Goal: Use online tool/utility: Utilize a website feature to perform a specific function

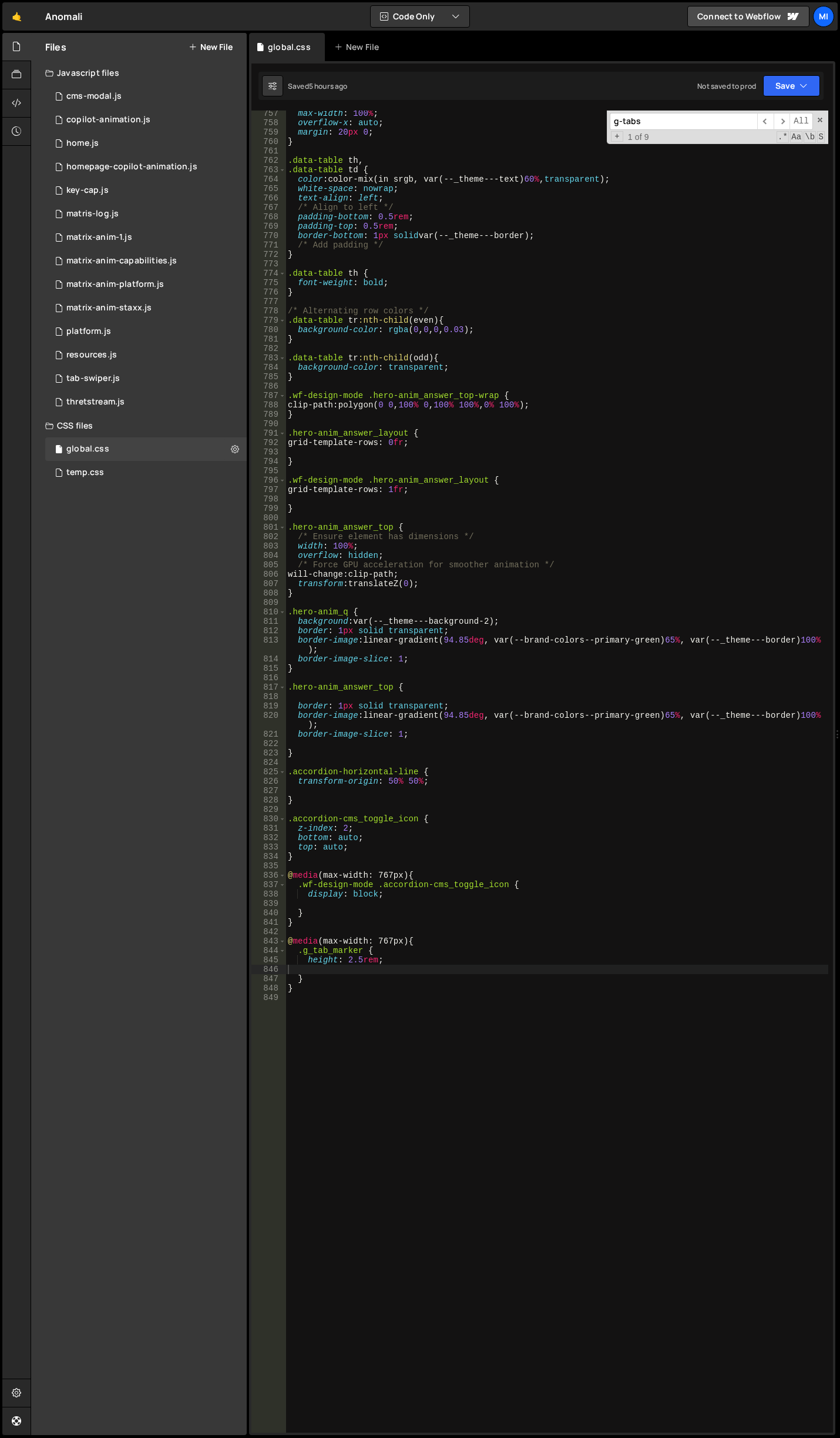
scroll to position [7300, 0]
click at [401, 1178] on div "max-width : 100 % ; overflow-x : auto ; margin : 20 px 0 ; } .data-table th , .…" at bounding box center [557, 779] width 543 height 1341
click at [467, 1216] on div "max-width : 100 % ; overflow-x : auto ; margin : 20 px 0 ; } .data-table th , .…" at bounding box center [557, 779] width 543 height 1341
type textarea "p"
paste textarea "data-success-message"
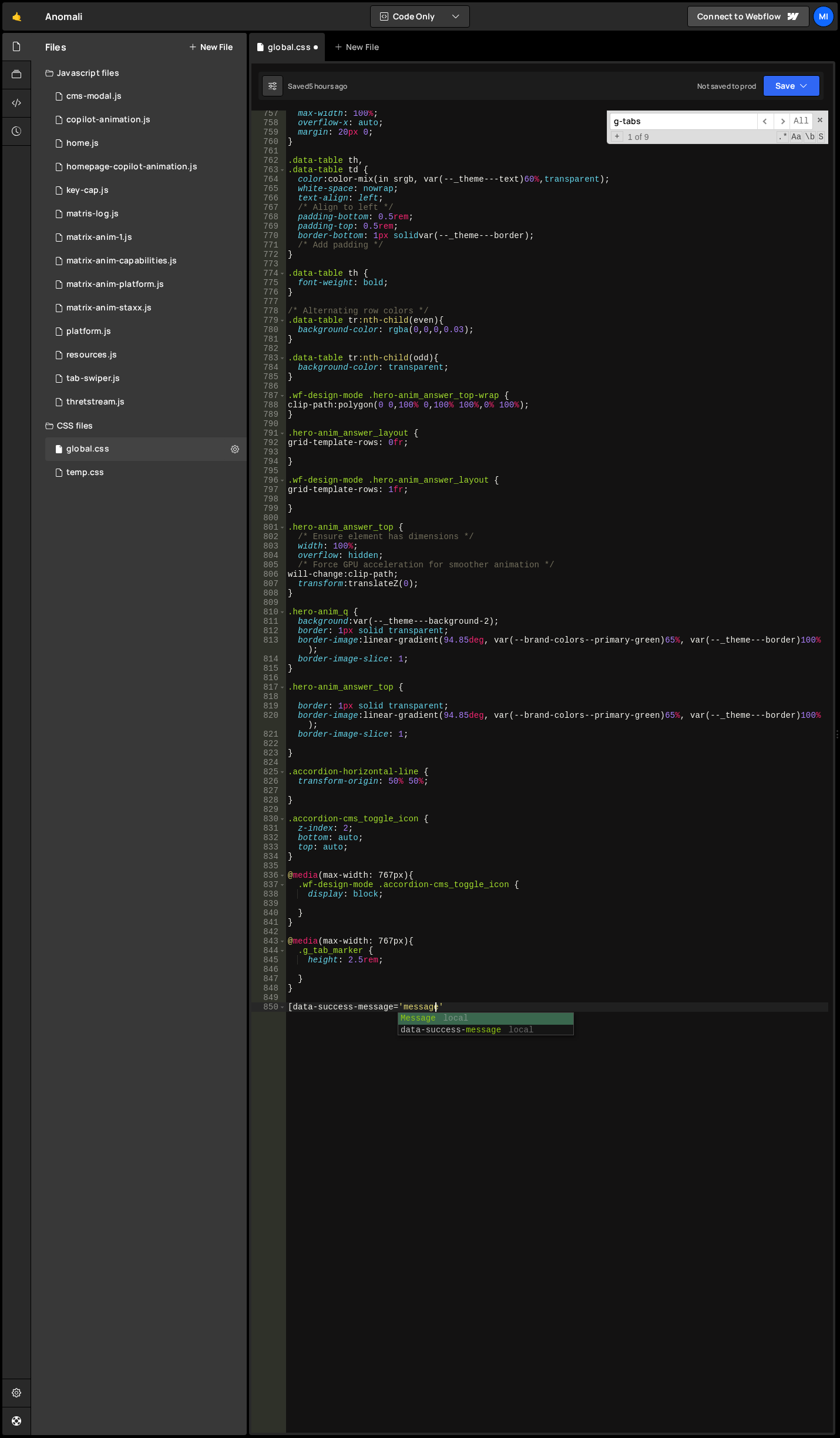
scroll to position [0, 9]
type textarea "[data-success-message='message'] {}"
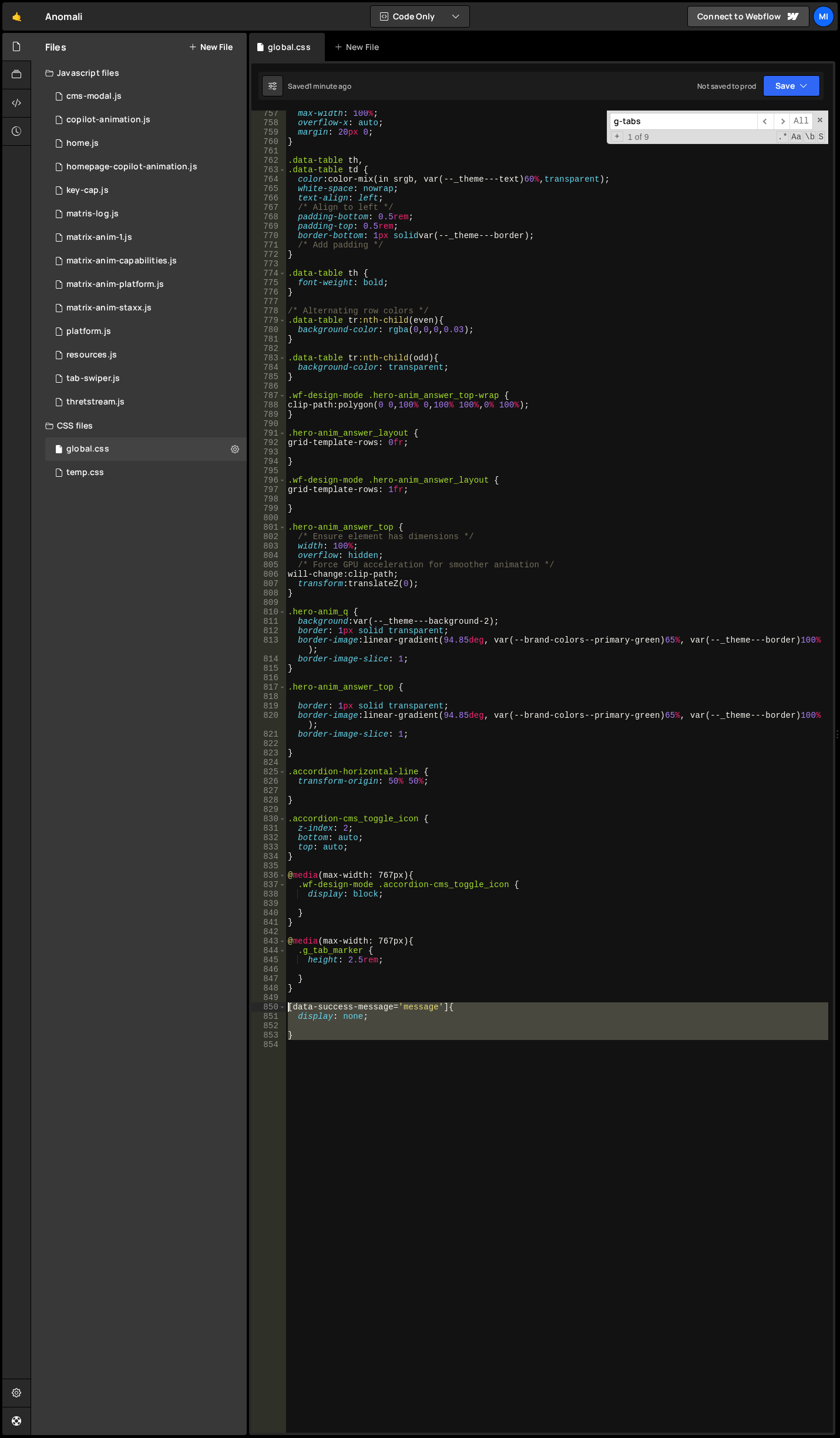
drag, startPoint x: 278, startPoint y: 1030, endPoint x: 250, endPoint y: 1000, distance: 41.0
click at [250, 1000] on div "1 Type cmd + s to save your Javascript file. הההההההההההההההההההההההההההההההההה…" at bounding box center [542, 748] width 586 height 1374
type textarea "[data-success-message='message'] {"
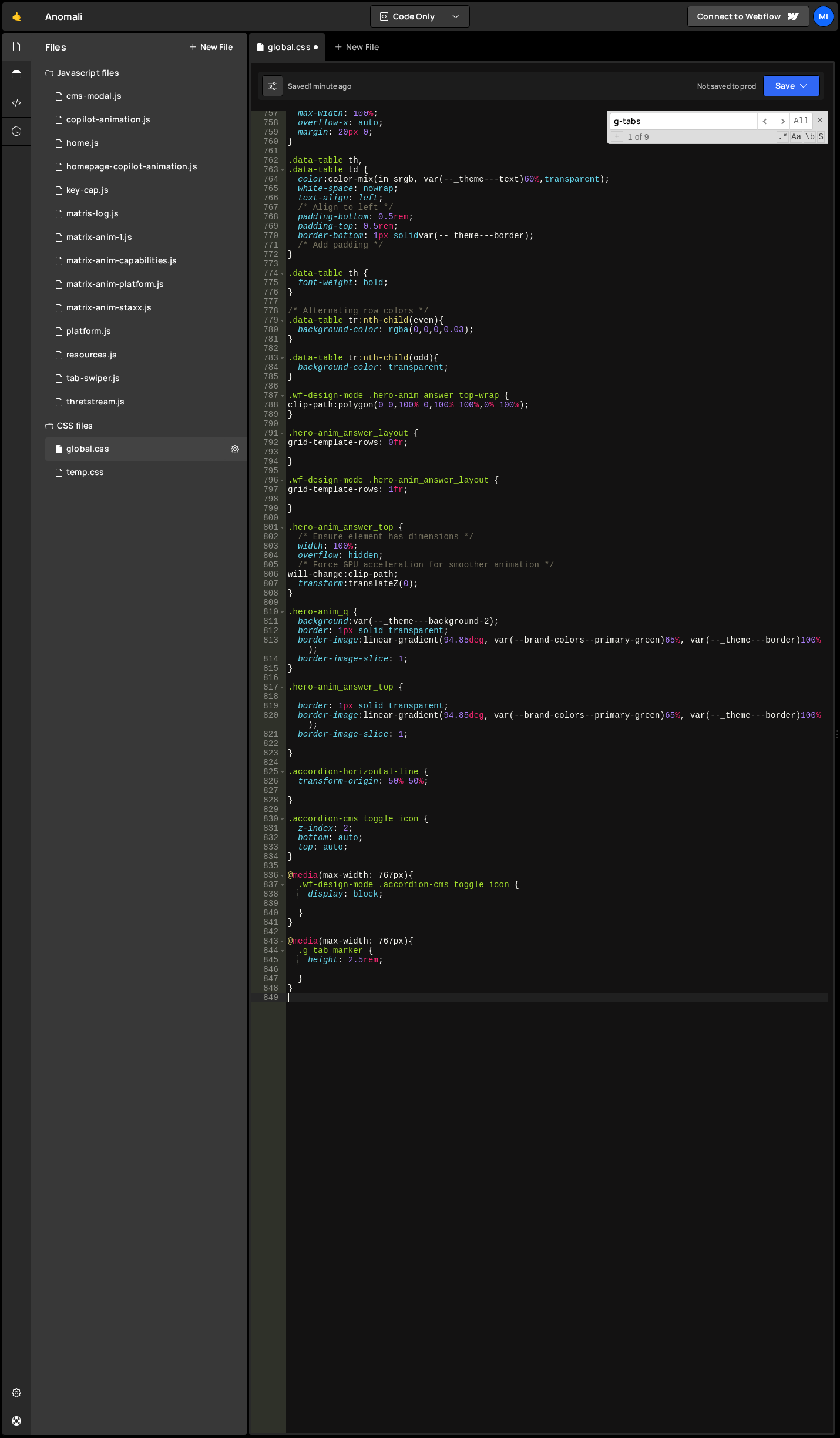
scroll to position [0, 0]
click at [507, 1043] on div "max-width : 100 % ; overflow-x : auto ; margin : 20 px 0 ; } .data-table th , .…" at bounding box center [557, 779] width 543 height 1341
click at [446, 1152] on div "max-width : 100 % ; overflow-x : auto ; margin : 20 px 0 ; } .data-table th , .…" at bounding box center [557, 779] width 543 height 1341
click at [405, 1108] on div "max-width : 100 % ; overflow-x : auto ; margin : 20 px 0 ; } .data-table th , .…" at bounding box center [557, 779] width 543 height 1341
type textarea "/"
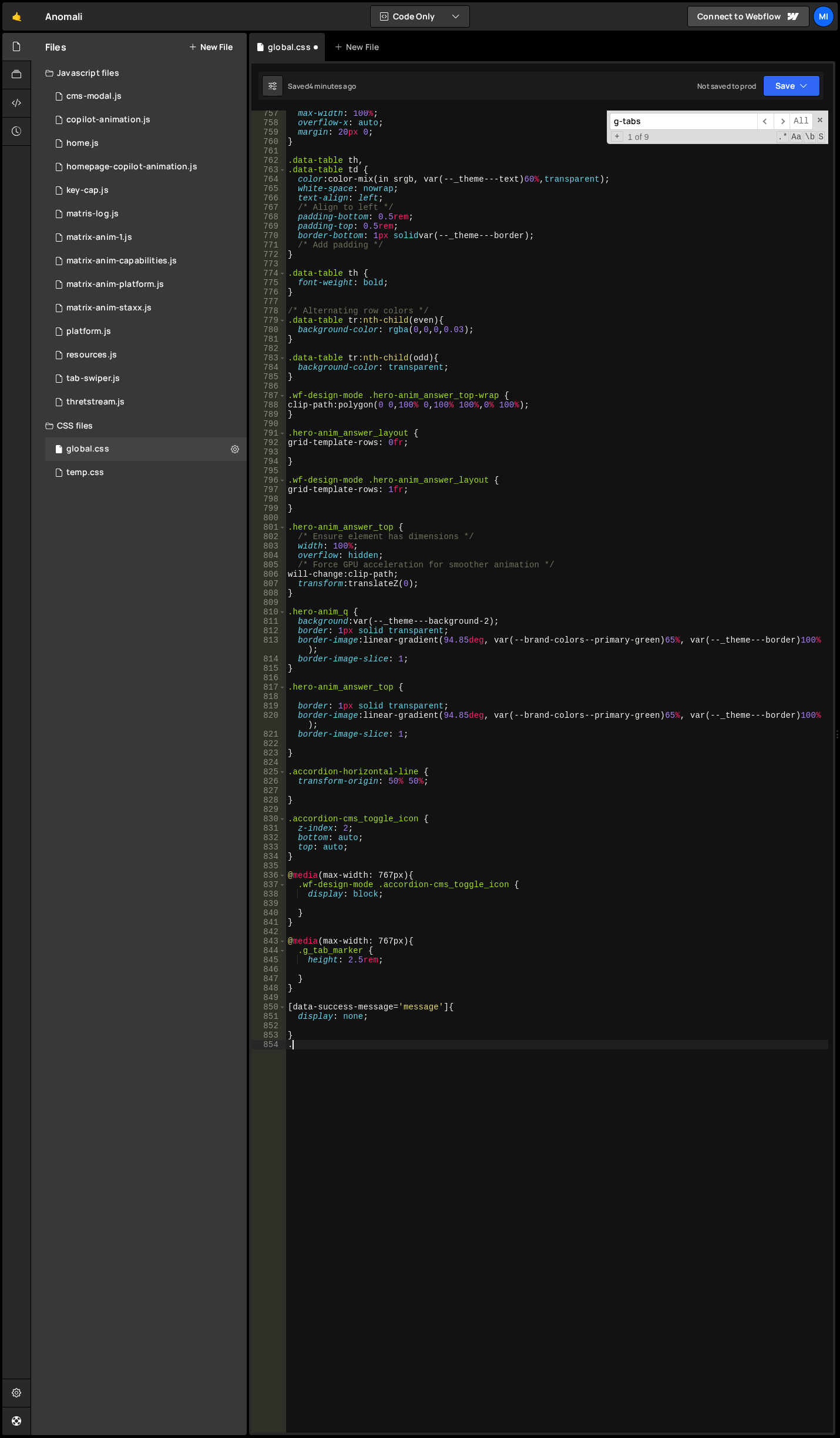
paste textarea "text-color-inherit"
type textarea ".text-color-inherit {}"
click at [288, 1009] on div "max-width : 100 % ; overflow-x : auto ; margin : 20 px 0 ; } .data-table th , .…" at bounding box center [557, 779] width 543 height 1341
type textarea "display: none;"
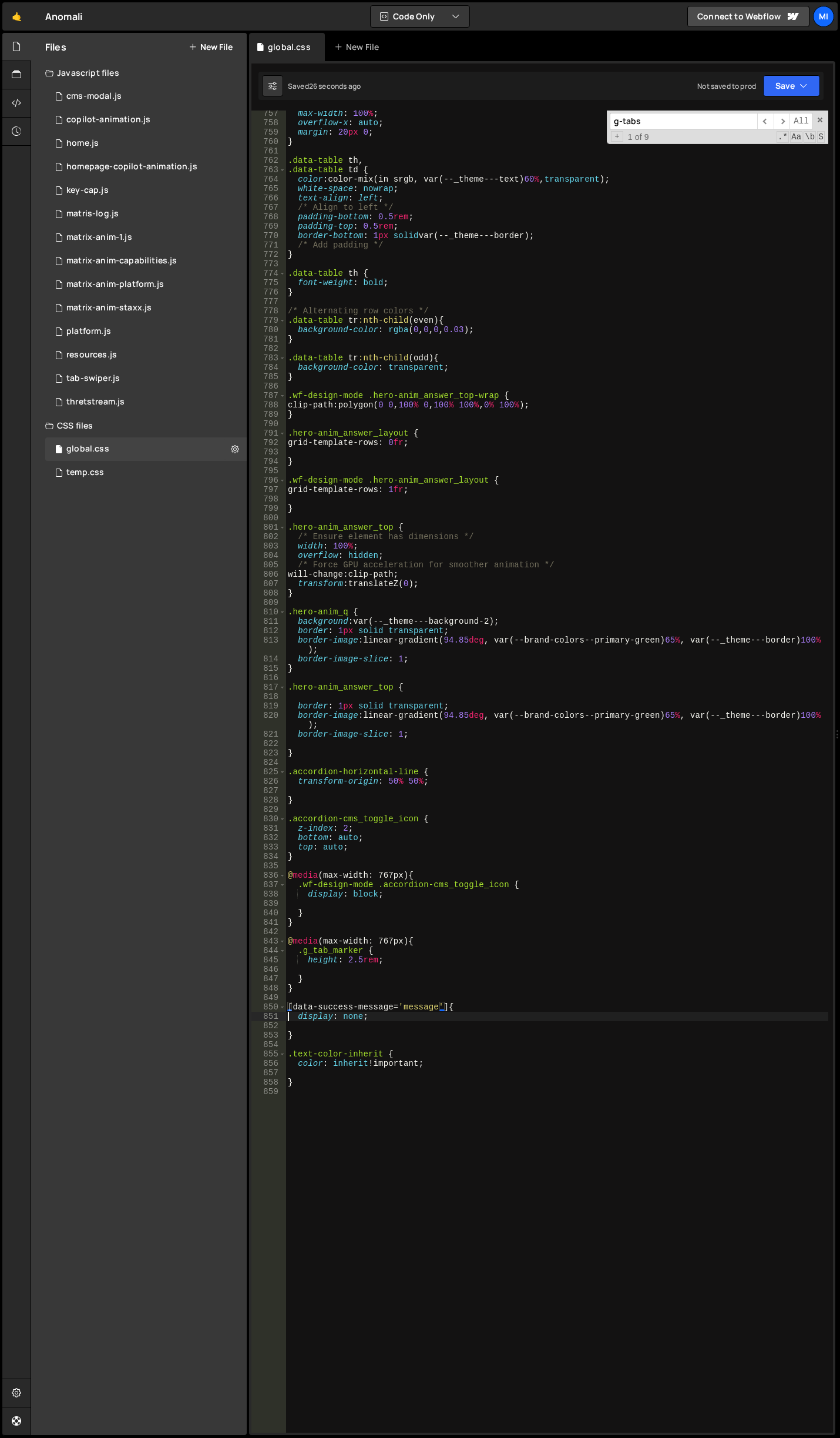
scroll to position [0, 0]
type textarea "}"
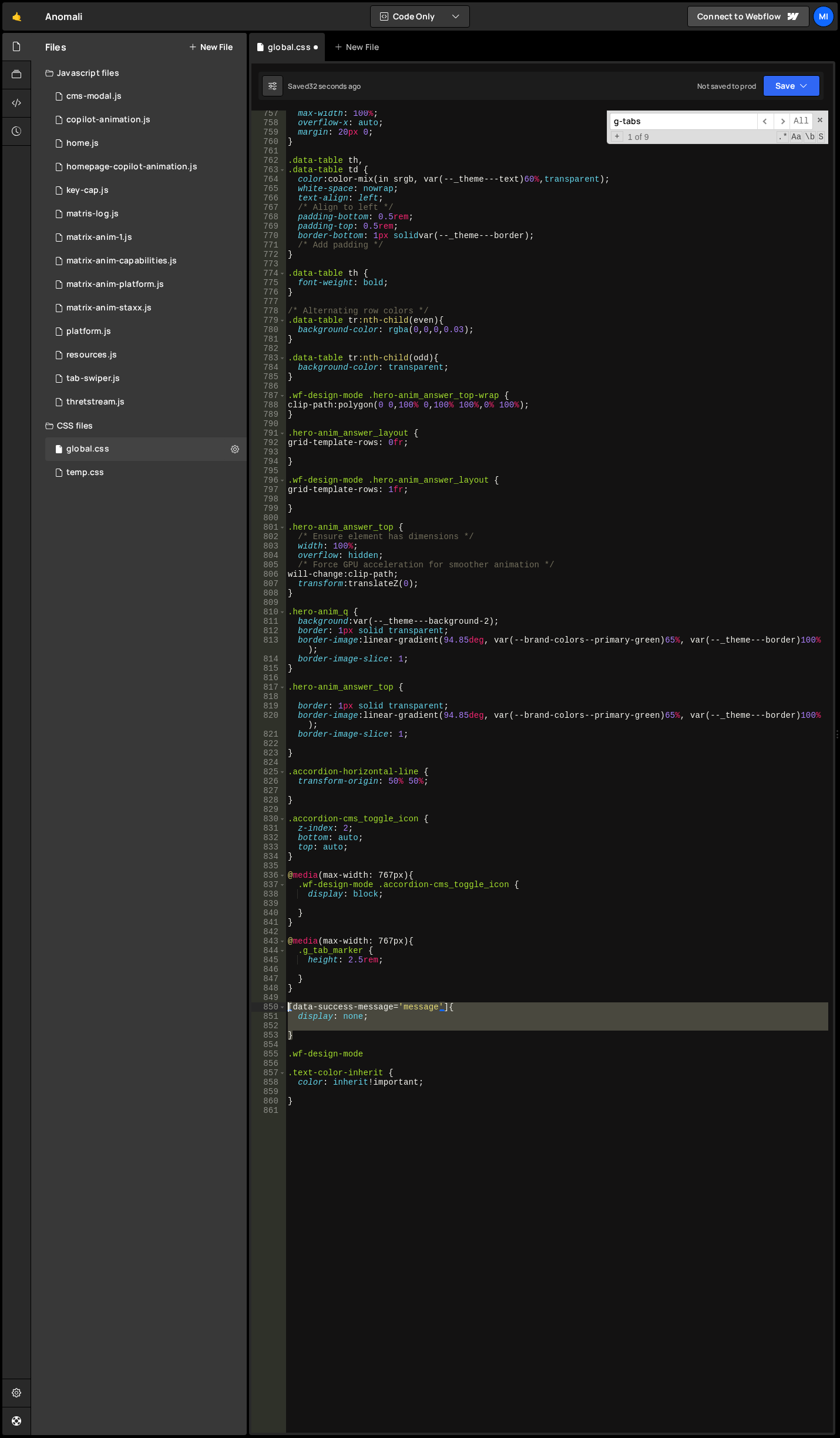
drag, startPoint x: 304, startPoint y: 1034, endPoint x: 276, endPoint y: 1010, distance: 36.9
click at [276, 1010] on div ".wf-design-mode 757 758 759 760 761 762 763 764 765 766 767 768 769 770 771 772…" at bounding box center [543, 771] width 582 height 1322
type textarea "[data-success-message='message'] { display: none;"
click at [396, 1048] on div "max-width : 100 % ; overflow-x : auto ; margin : 20 px 0 ; } .data-table th , .…" at bounding box center [557, 779] width 543 height 1341
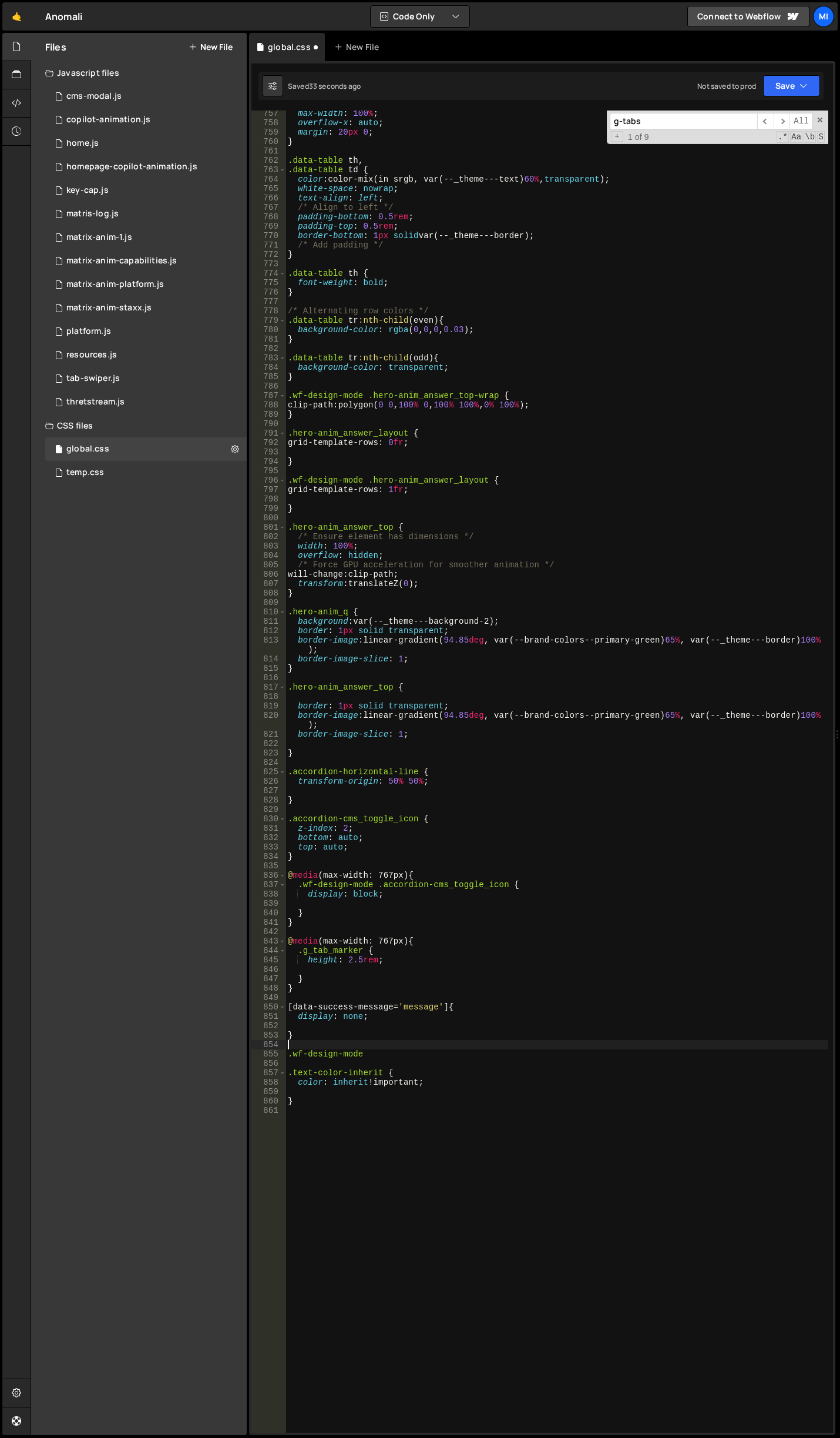
click at [401, 1054] on div "max-width : 100 % ; overflow-x : auto ; margin : 20 px 0 ; } .data-table th , .…" at bounding box center [557, 779] width 543 height 1341
paste textarea "}"
drag, startPoint x: 341, startPoint y: 1062, endPoint x: 360, endPoint y: 1064, distance: 19.1
click at [360, 1064] on div "max-width : 100 % ; overflow-x : auto ; margin : 20 px 0 ; } .data-table th , .…" at bounding box center [557, 779] width 543 height 1341
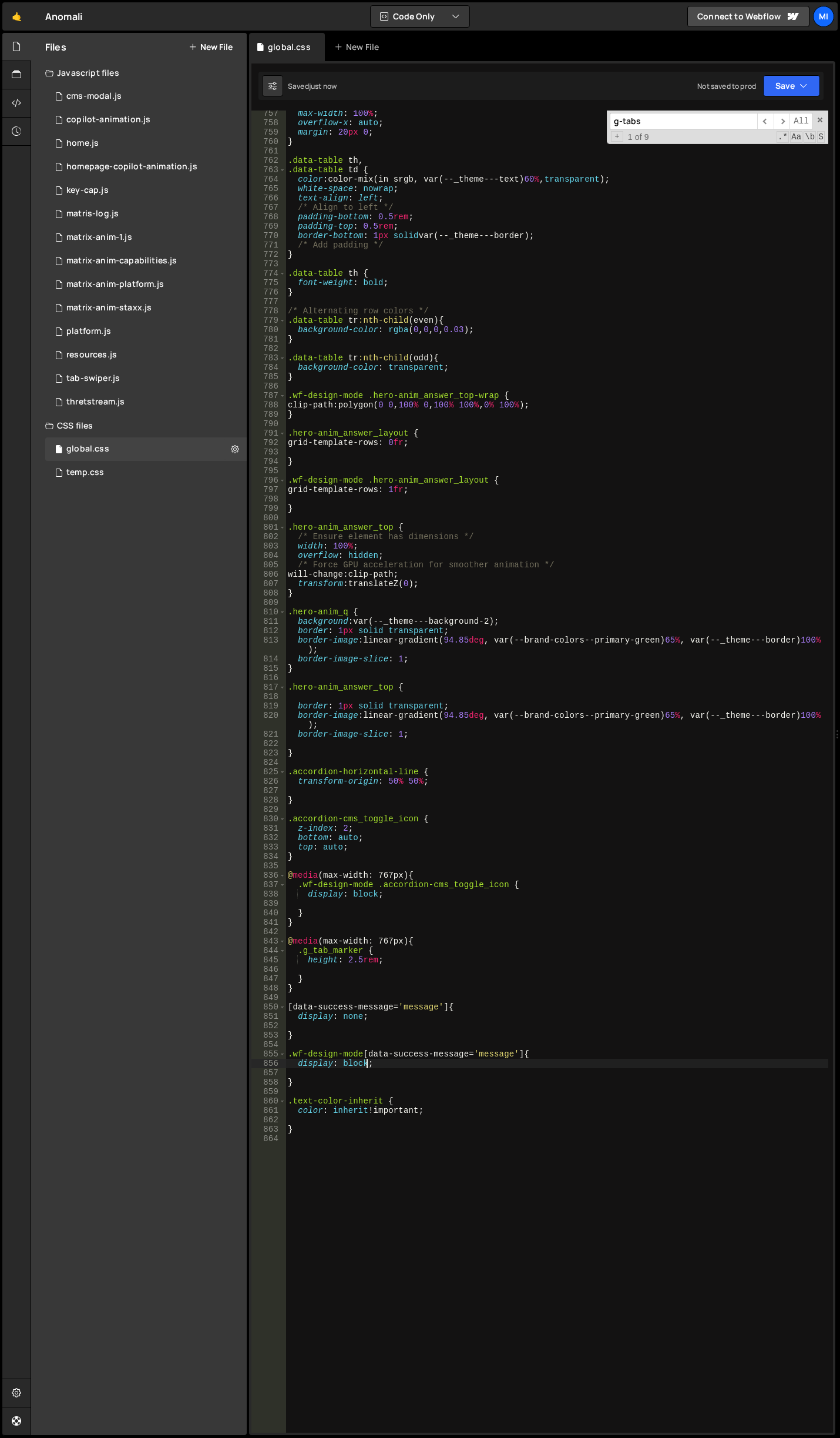
type textarea "display: block;"
